Goal: Task Accomplishment & Management: Use online tool/utility

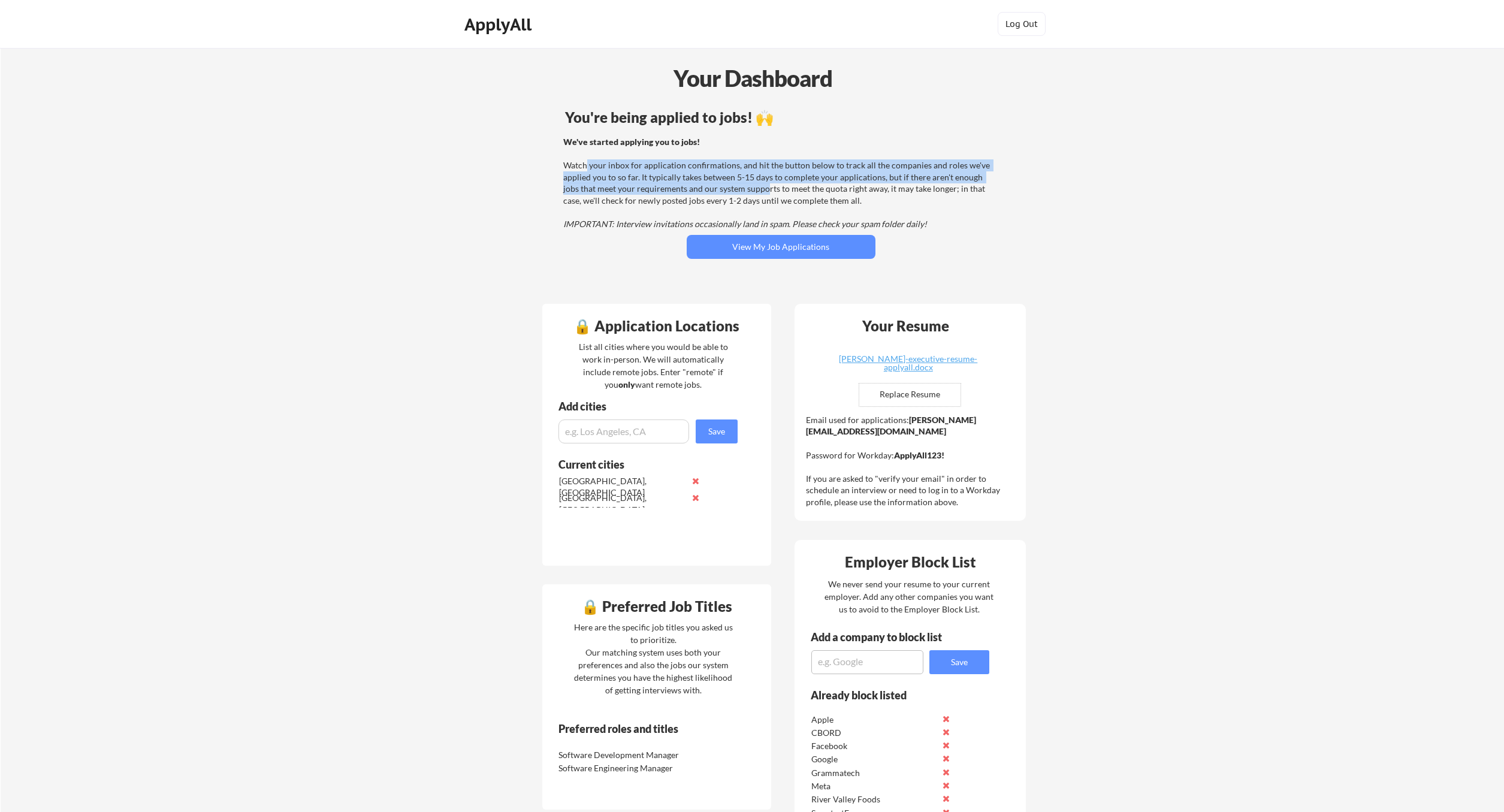
drag, startPoint x: 587, startPoint y: 164, endPoint x: 750, endPoint y: 192, distance: 165.4
click at [750, 192] on div "We've started applying you to jobs! Watch your inbox for application confirmati…" at bounding box center [779, 183] width 432 height 94
click at [805, 218] on div "We've started applying you to jobs! Watch your inbox for application confirmati…" at bounding box center [779, 183] width 432 height 94
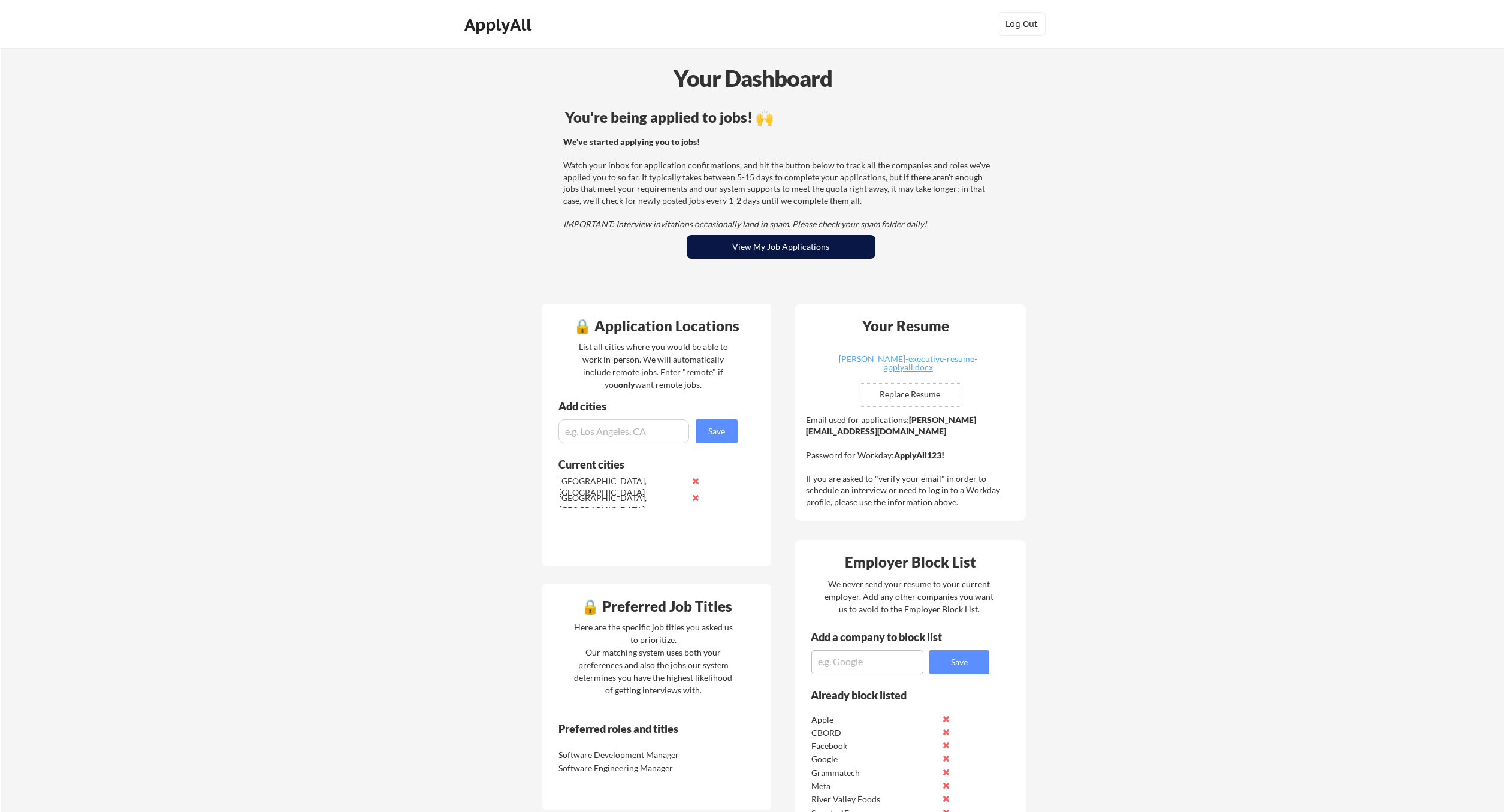
click at [775, 242] on button "View My Job Applications" at bounding box center [781, 246] width 189 height 24
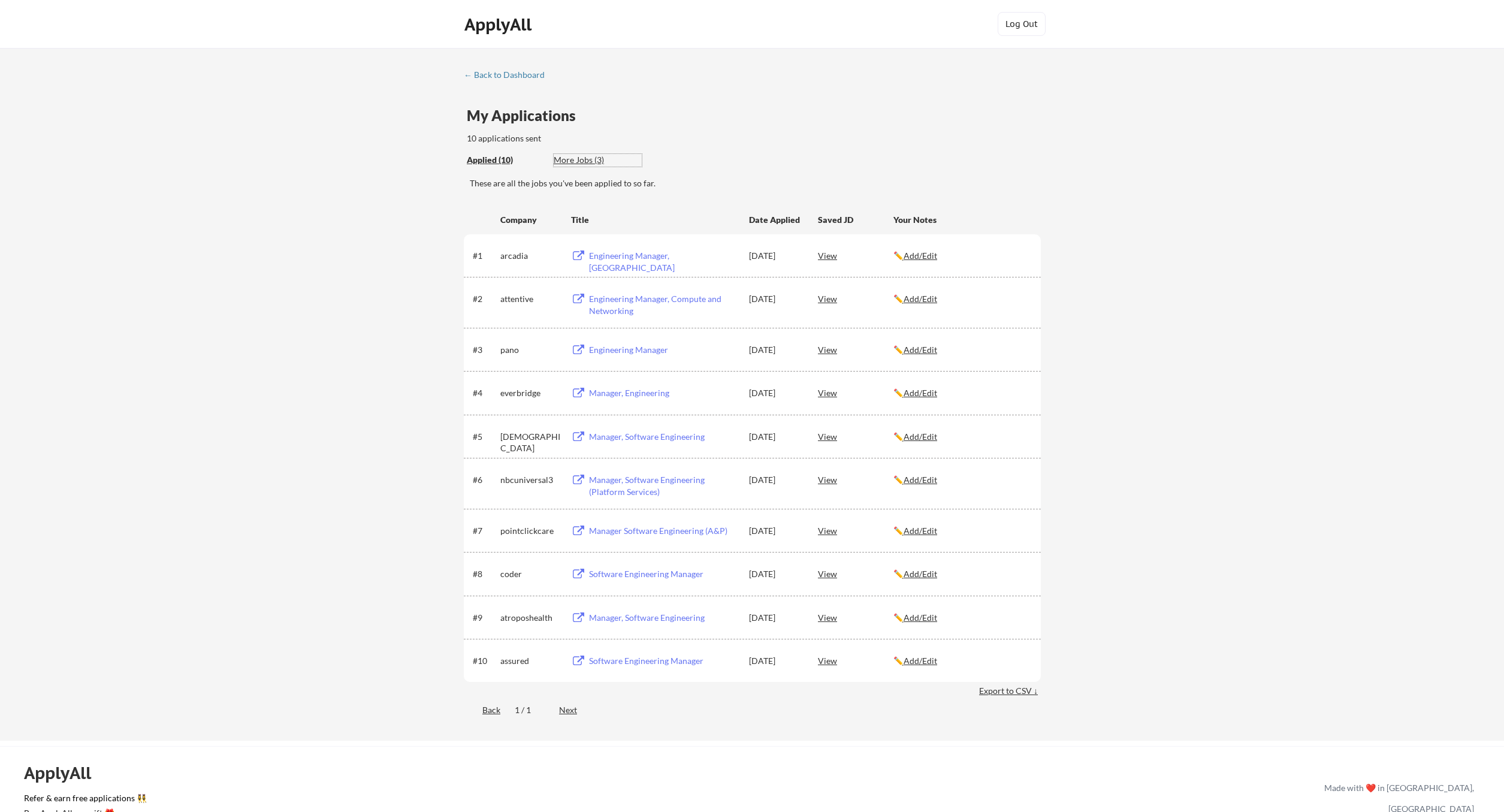
click at [573, 160] on div "More Jobs (3)" at bounding box center [598, 160] width 88 height 12
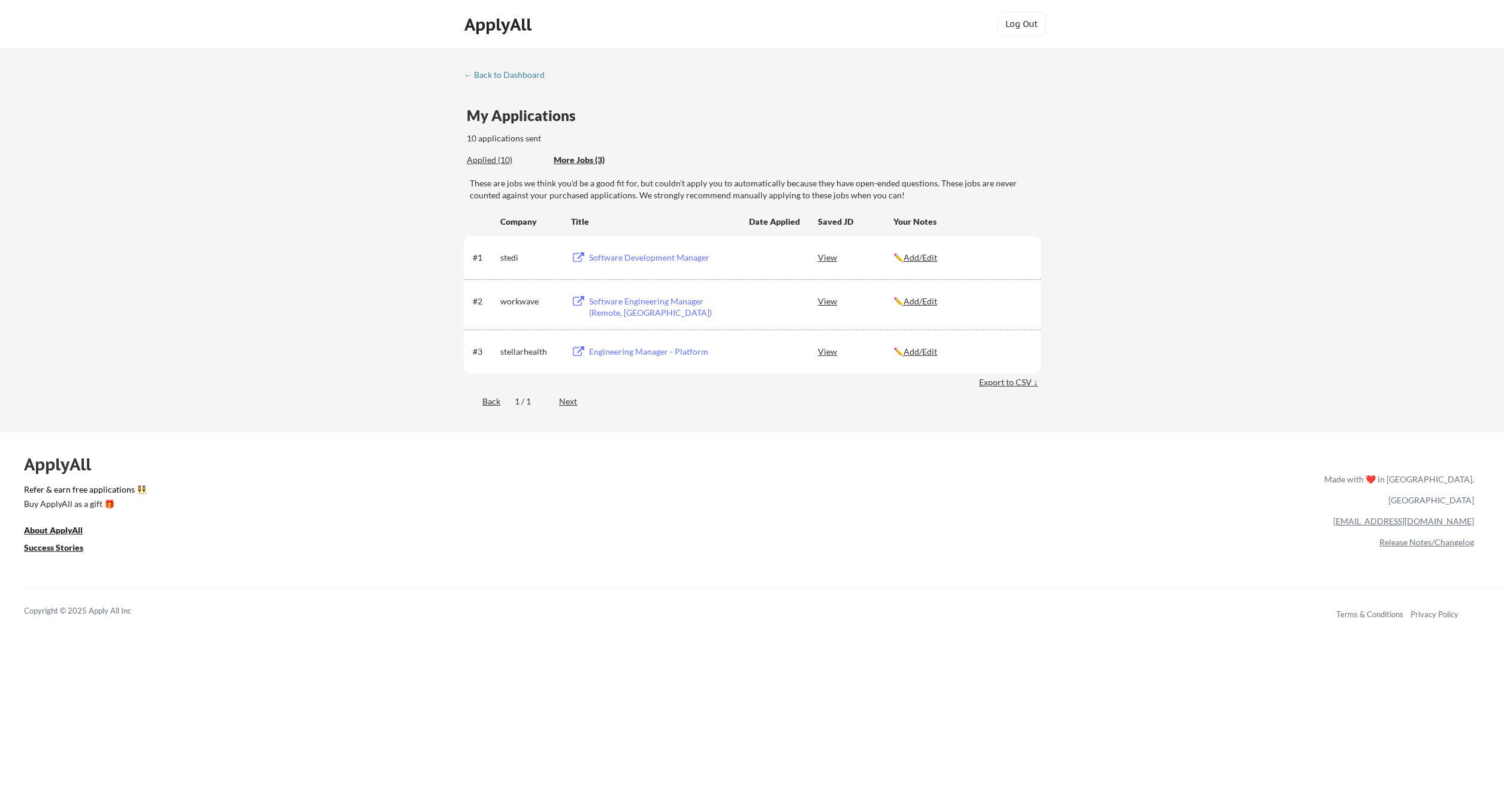
click at [668, 256] on div "Software Development Manager" at bounding box center [664, 257] width 149 height 12
